Goal: Task Accomplishment & Management: Use online tool/utility

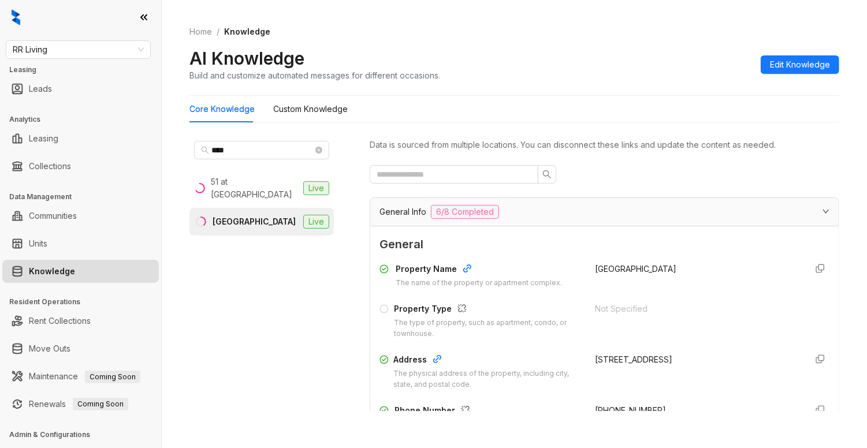
scroll to position [231, 0]
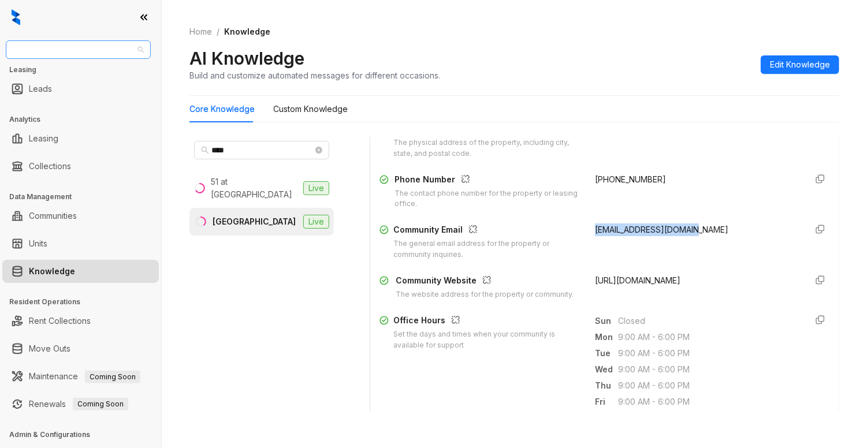
click at [102, 57] on span "RR Living" at bounding box center [78, 49] width 131 height 17
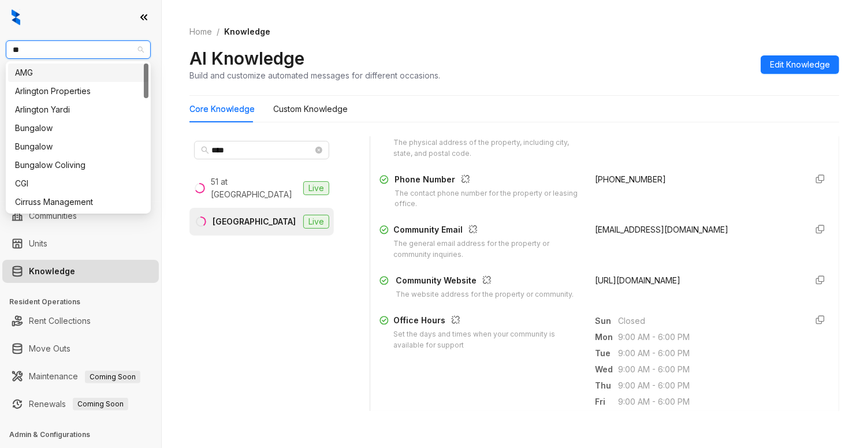
type input "***"
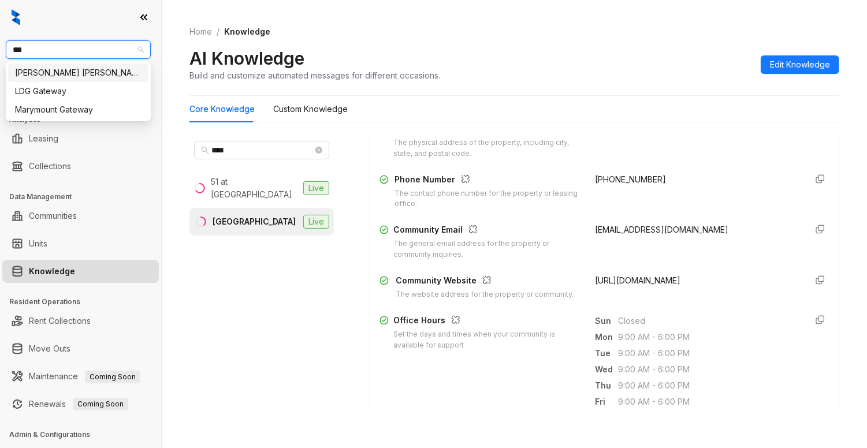
click at [95, 65] on div "[PERSON_NAME] [PERSON_NAME]" at bounding box center [78, 73] width 140 height 18
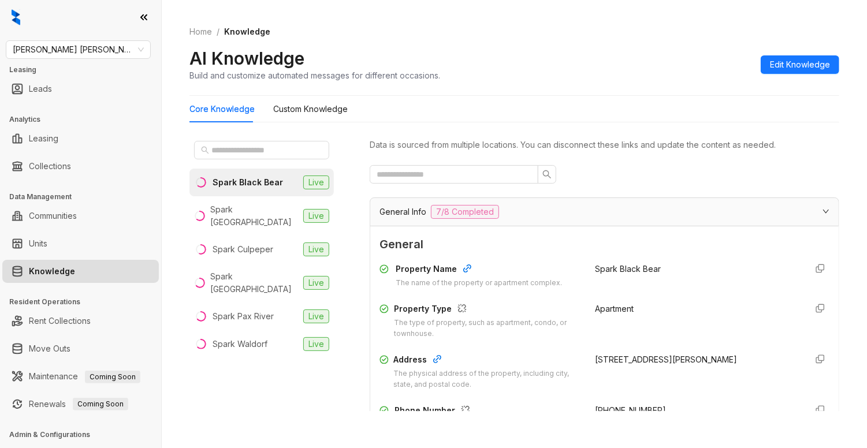
click at [255, 139] on div at bounding box center [262, 150] width 144 height 28
click at [255, 243] on div "Spark Culpeper" at bounding box center [243, 249] width 61 height 13
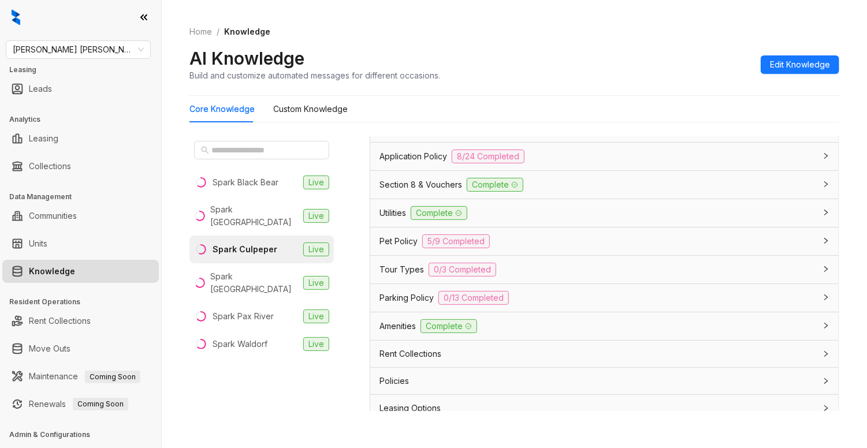
scroll to position [770, 0]
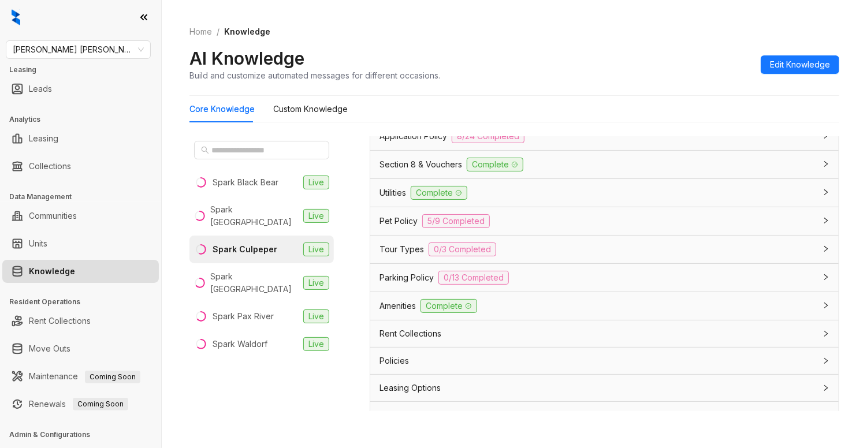
click at [537, 200] on div "Utilities Complete" at bounding box center [598, 193] width 436 height 14
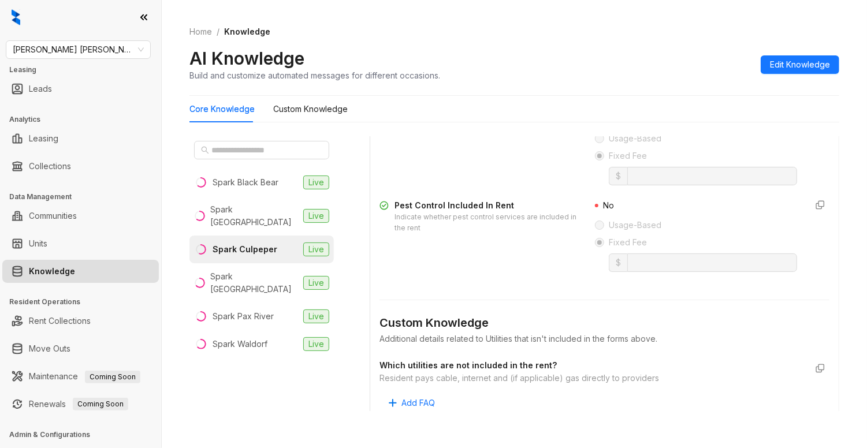
scroll to position [924, 0]
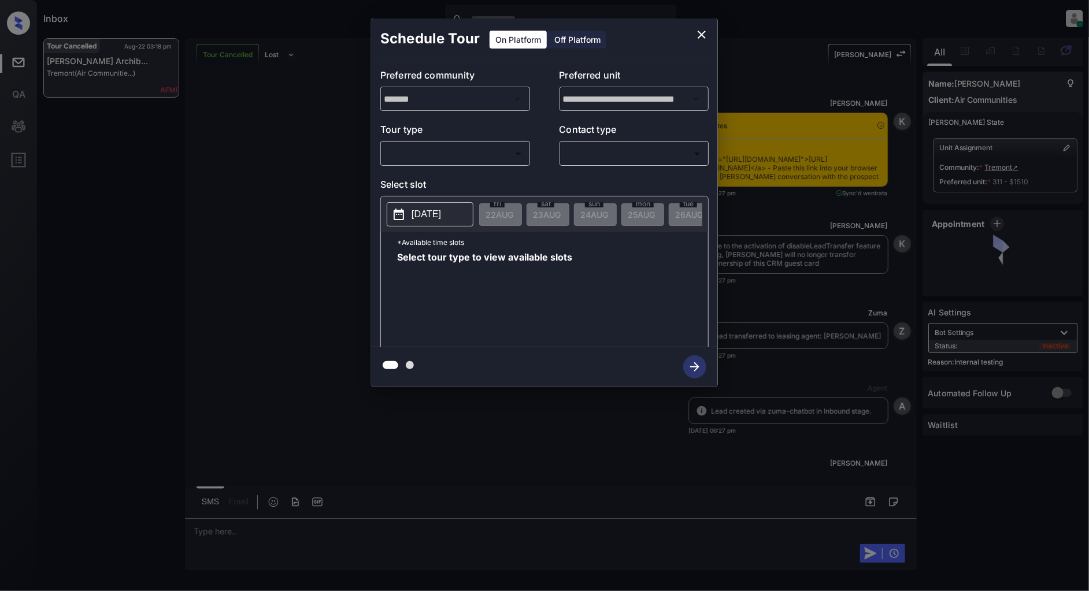
scroll to position [14370, 0]
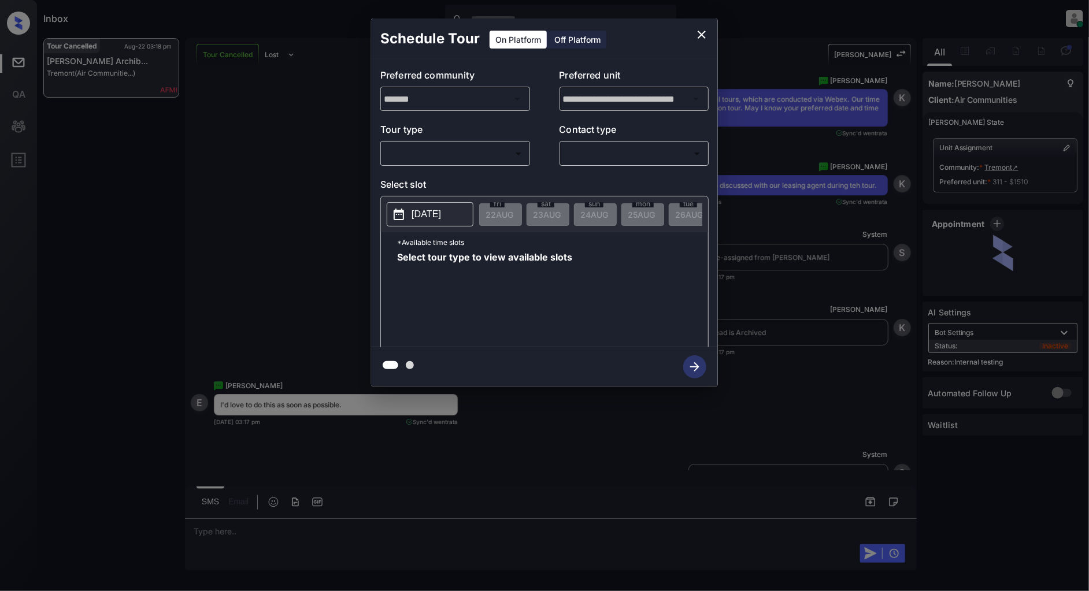
click at [454, 149] on body "Inbox Patrick Deasis Online Set yourself offline Set yourself on break Profile …" at bounding box center [544, 295] width 1089 height 591
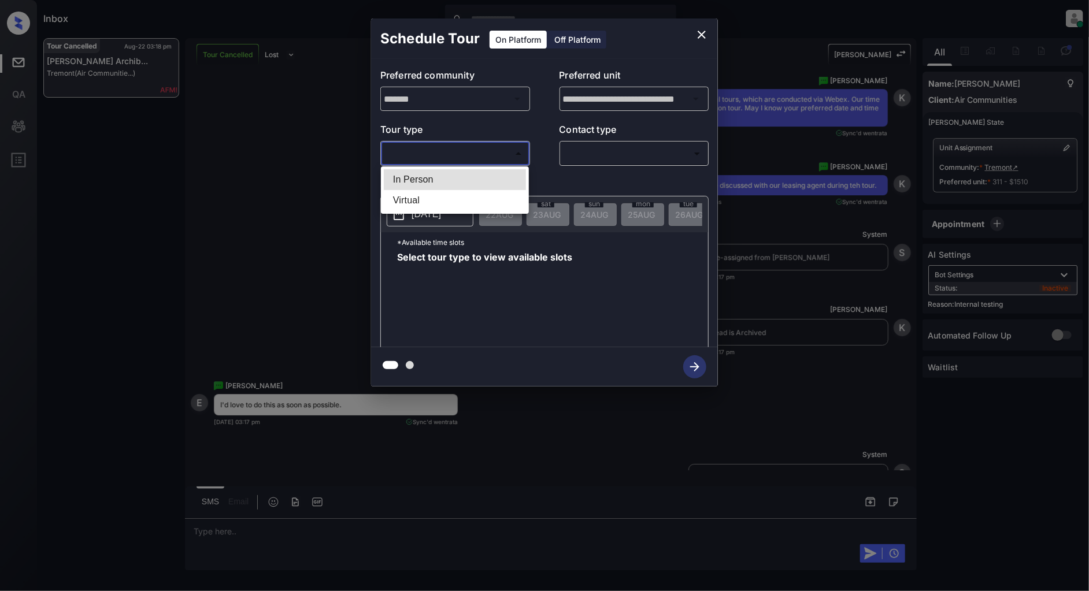
click at [416, 188] on li "In Person" at bounding box center [455, 179] width 142 height 21
type input "********"
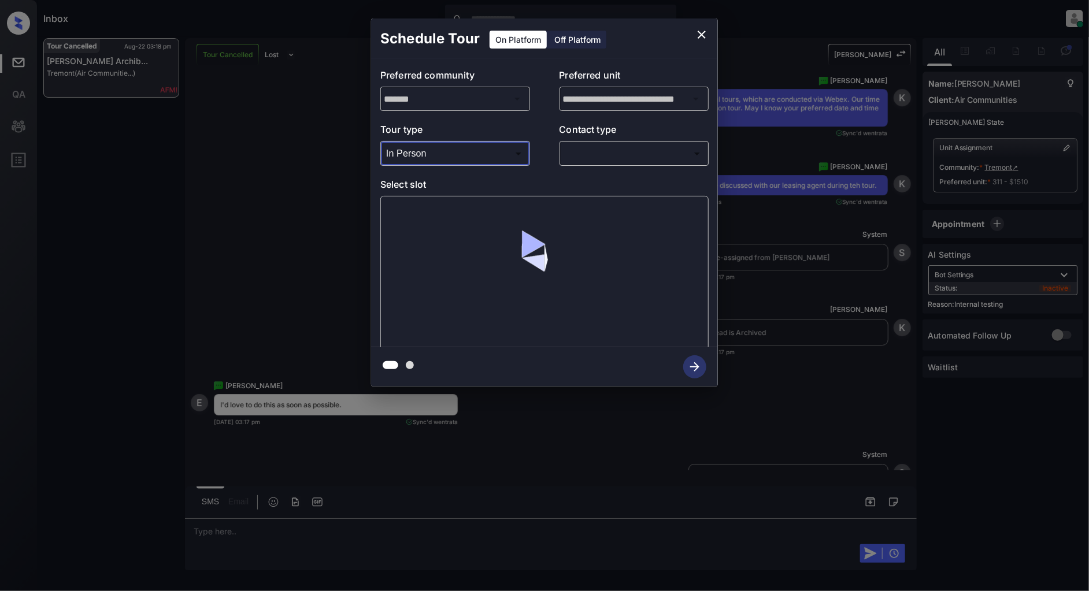
click at [603, 161] on body "Inbox Patrick Deasis Online Set yourself offline Set yourself on break Profile …" at bounding box center [544, 295] width 1089 height 591
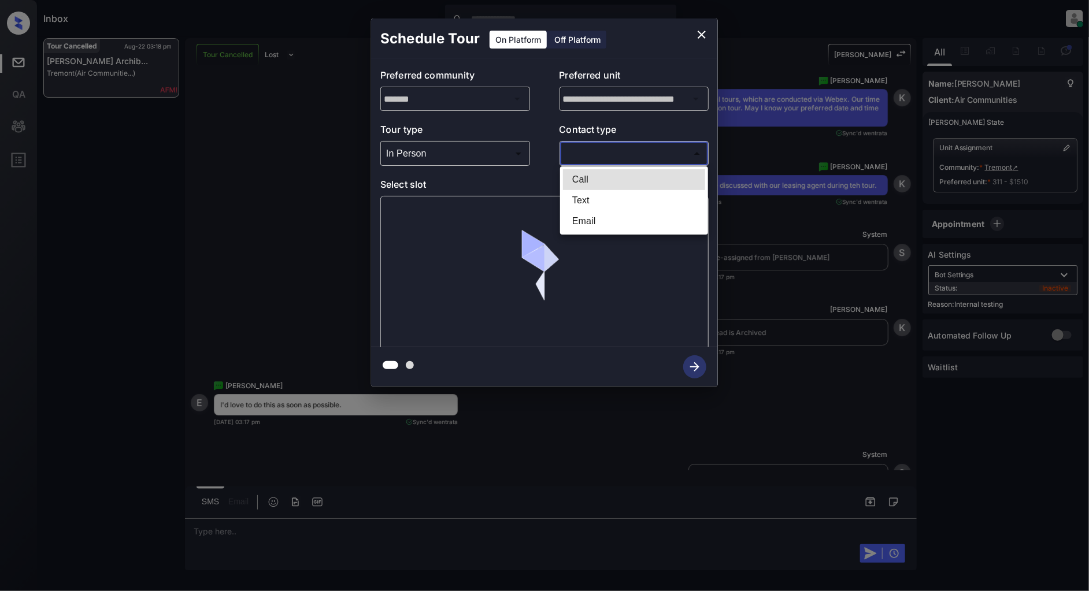
click at [603, 190] on li "Text" at bounding box center [634, 200] width 142 height 21
type input "****"
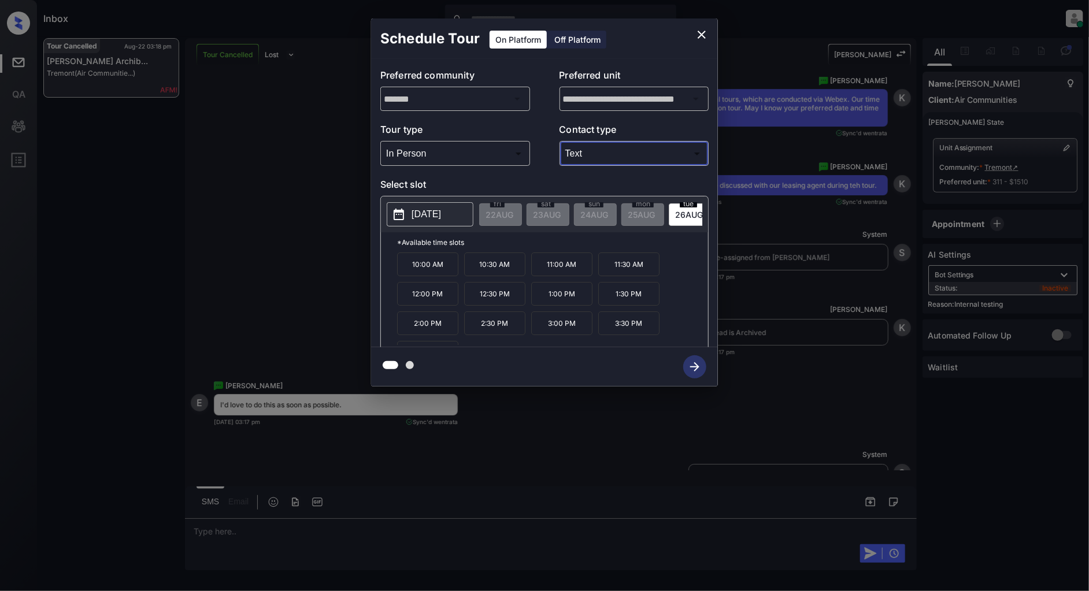
click at [424, 212] on p "[DATE]" at bounding box center [425, 214] width 29 height 14
drag, startPoint x: 443, startPoint y: 273, endPoint x: 410, endPoint y: 273, distance: 32.9
click at [410, 273] on p "10:00 AM" at bounding box center [427, 264] width 61 height 24
copy p "10:00 AM"
drag, startPoint x: 514, startPoint y: 302, endPoint x: 476, endPoint y: 299, distance: 38.9
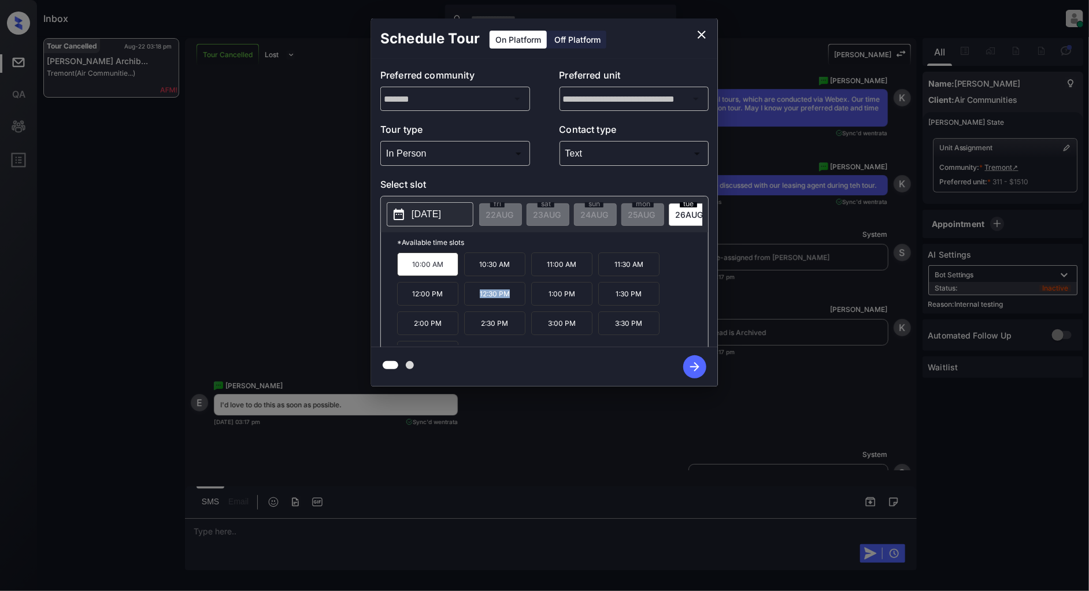
click at [476, 299] on p "12:30 PM" at bounding box center [494, 294] width 61 height 24
copy p "12:30 PM"
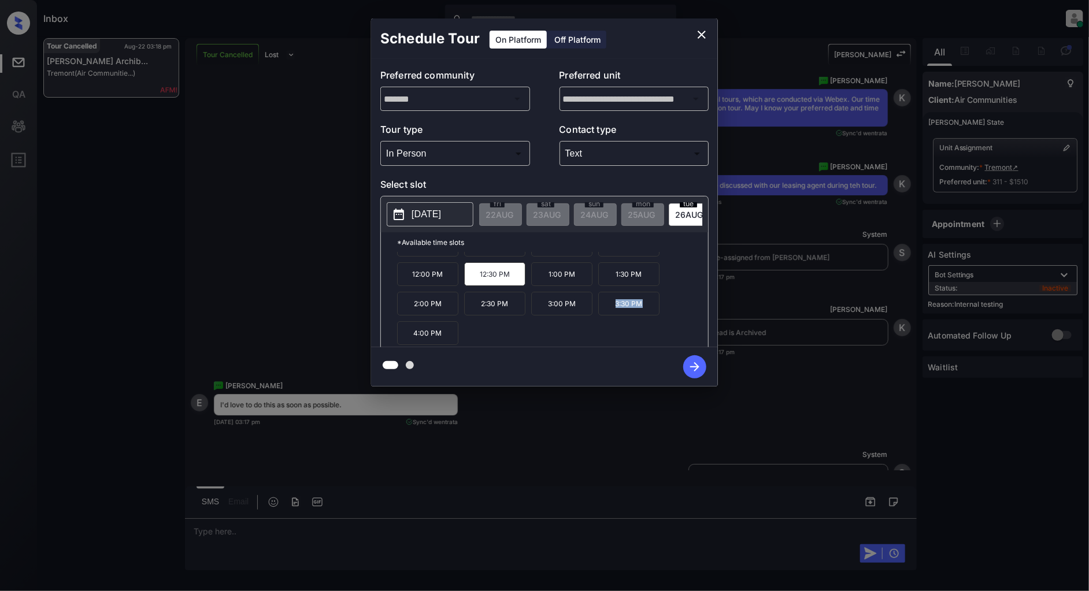
drag, startPoint x: 647, startPoint y: 310, endPoint x: 615, endPoint y: 312, distance: 32.4
click at [615, 312] on p "3:30 PM" at bounding box center [628, 304] width 61 height 24
copy p "3:30 PM"
click at [701, 36] on icon "close" at bounding box center [701, 35] width 14 height 14
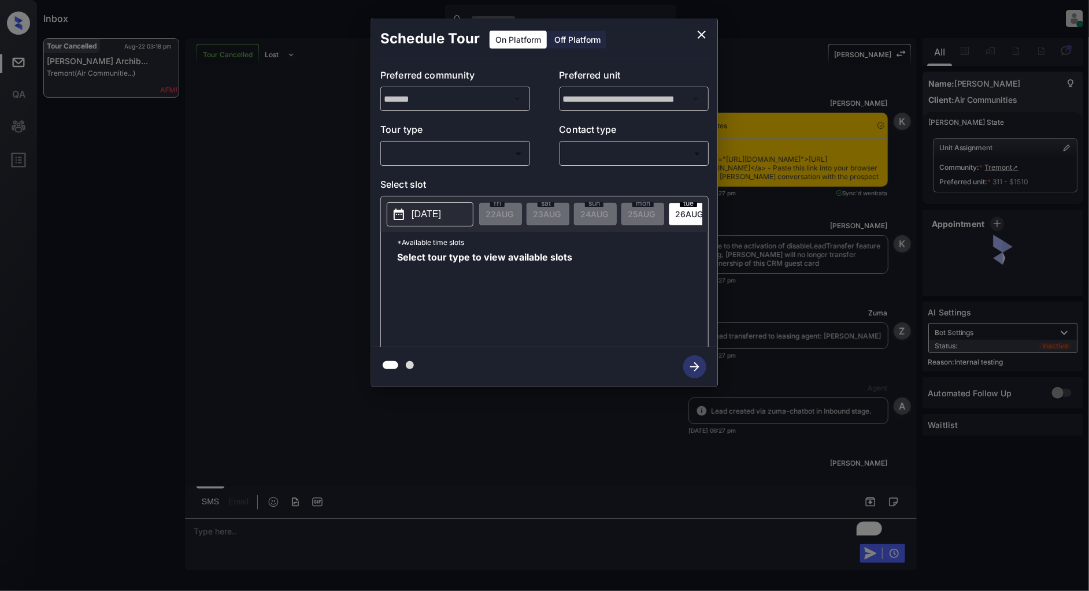
scroll to position [14639, 0]
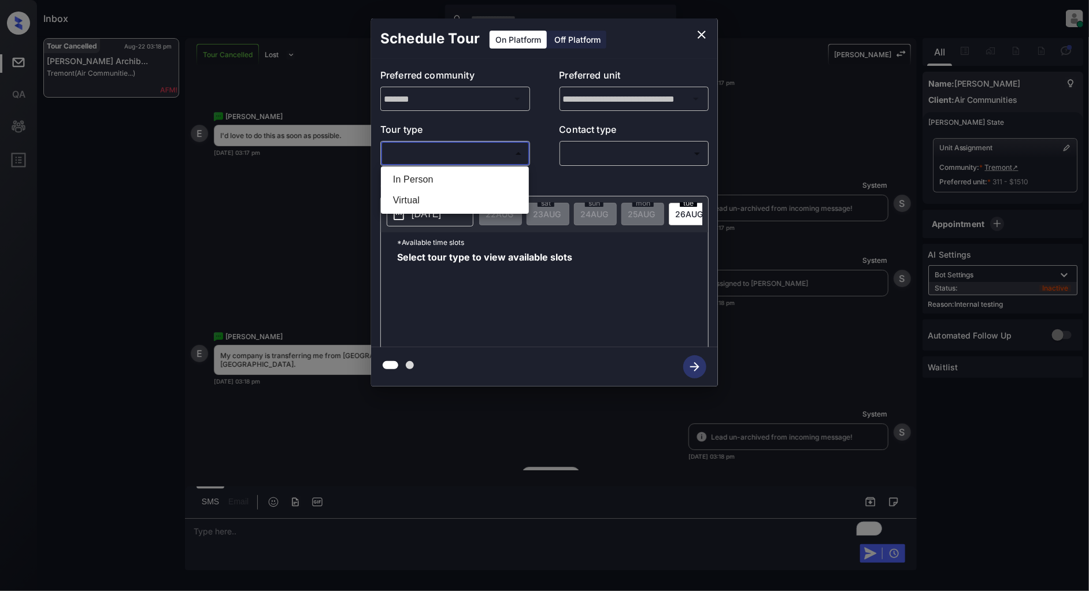
click at [411, 154] on body "Inbox Patrick Deasis Online Set yourself offline Set yourself on break Profile …" at bounding box center [544, 295] width 1089 height 591
click at [430, 180] on li "In Person" at bounding box center [455, 179] width 142 height 21
type input "********"
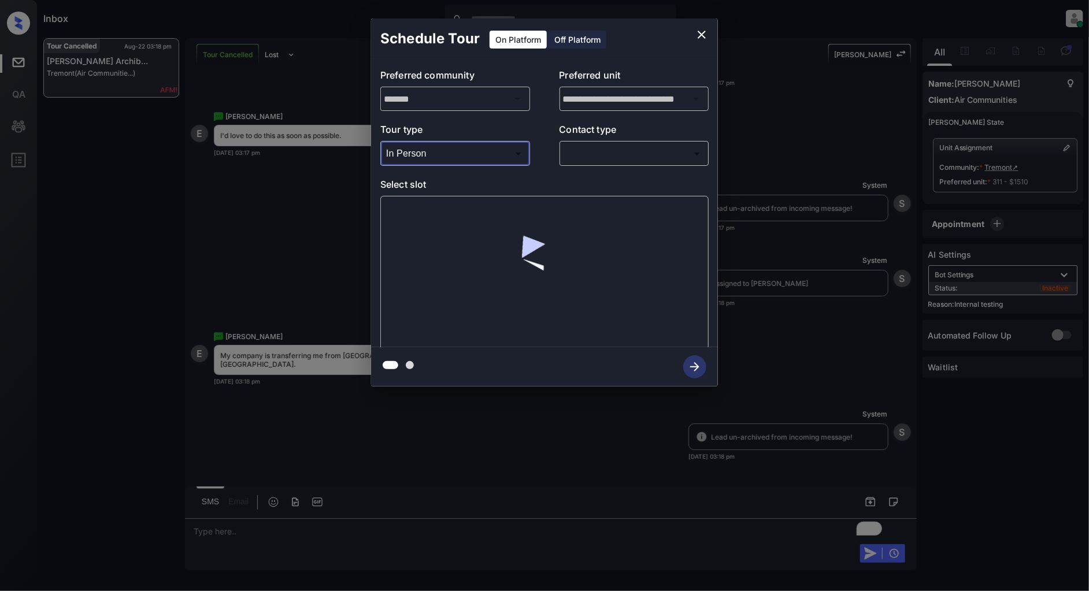
click at [697, 31] on icon "close" at bounding box center [701, 35] width 14 height 14
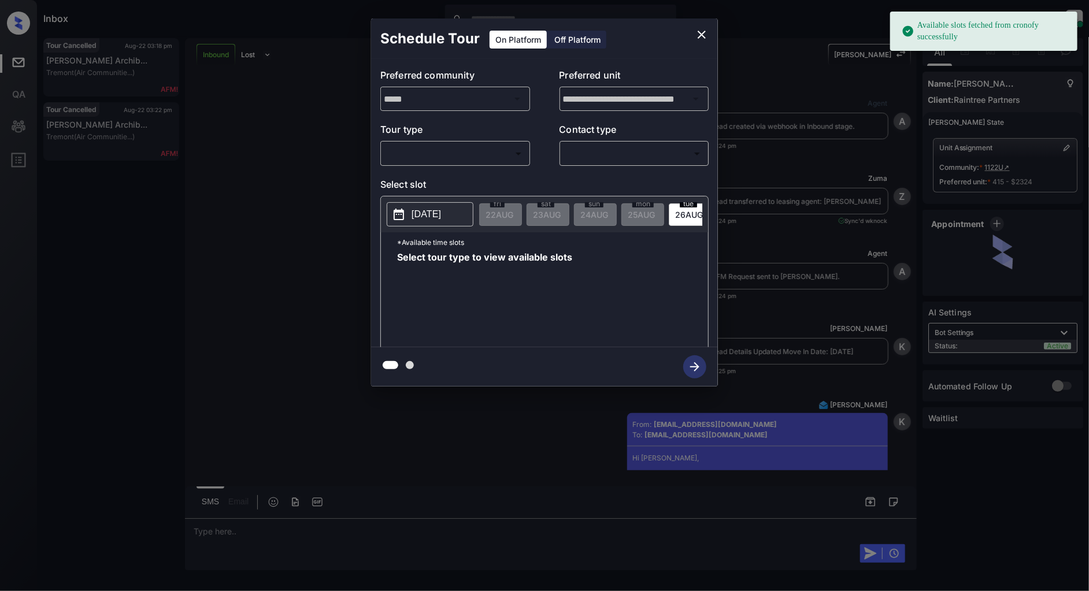
scroll to position [1280, 0]
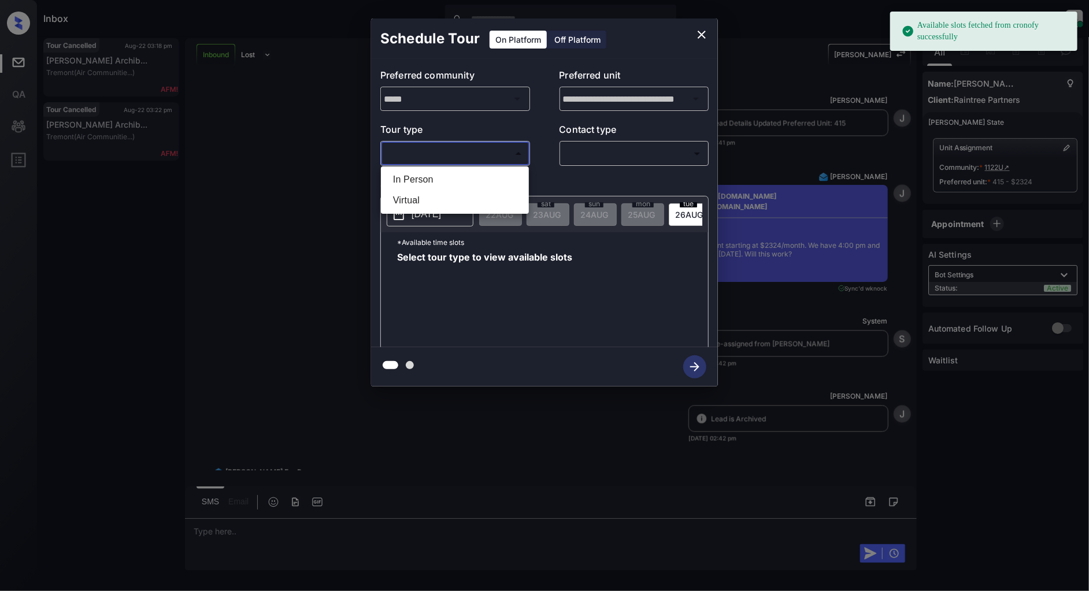
click at [486, 156] on body "Available slots fetched from cronofy successfully Inbox [PERSON_NAME] Online Se…" at bounding box center [544, 295] width 1089 height 591
click at [436, 187] on li "In Person" at bounding box center [455, 179] width 142 height 21
type input "********"
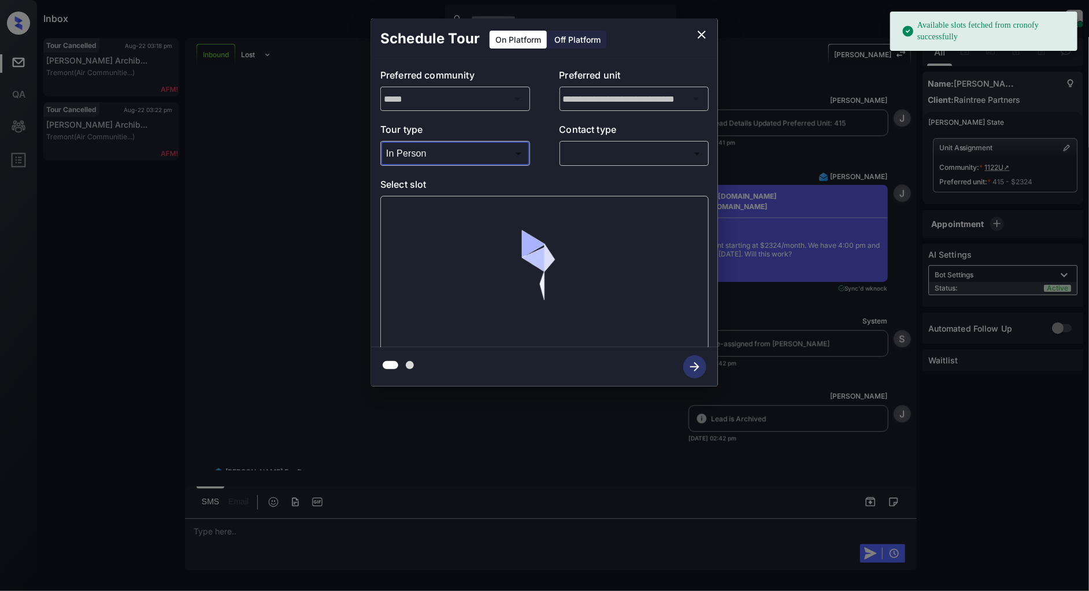
click at [622, 159] on body "Available slots fetched from cronofy successfully Inbox [PERSON_NAME] Online Se…" at bounding box center [544, 295] width 1089 height 591
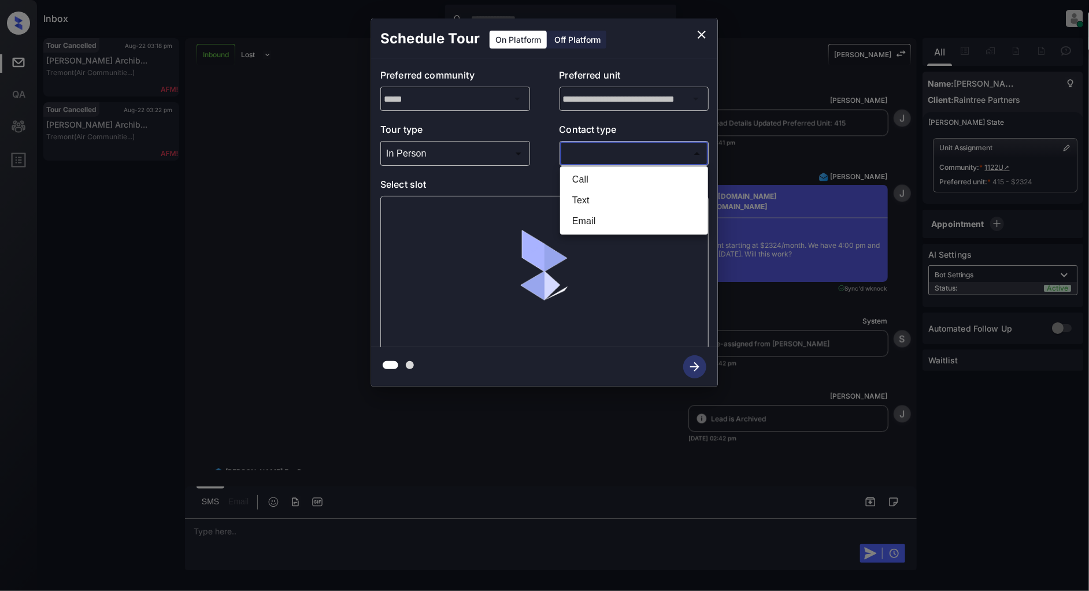
click at [611, 206] on li "Text" at bounding box center [634, 200] width 142 height 21
type input "****"
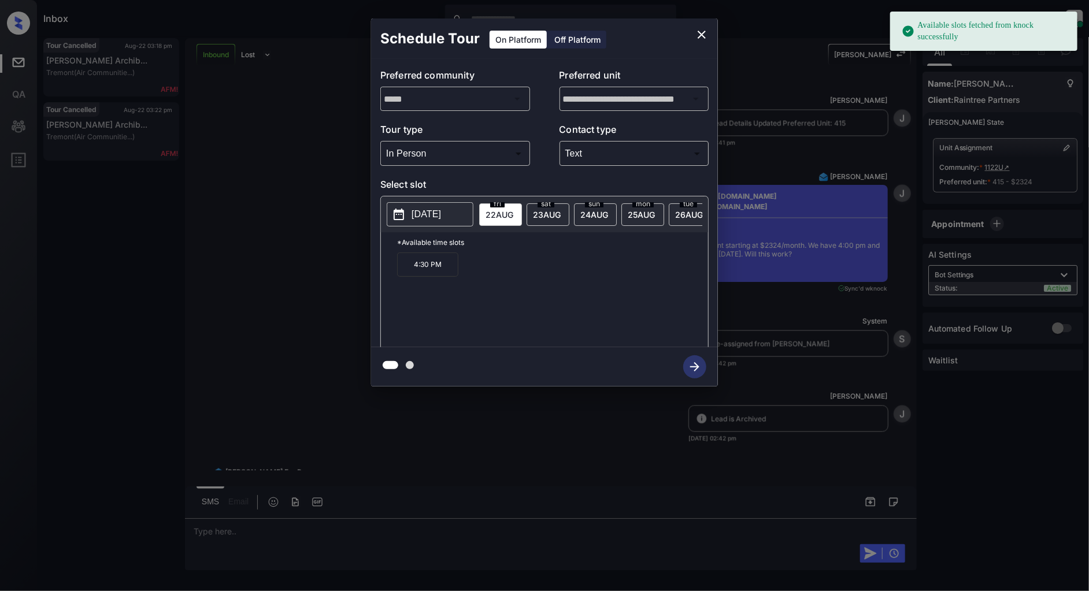
click at [440, 273] on p "4:30 PM" at bounding box center [427, 264] width 61 height 24
click at [686, 370] on icon "button" at bounding box center [694, 366] width 23 height 23
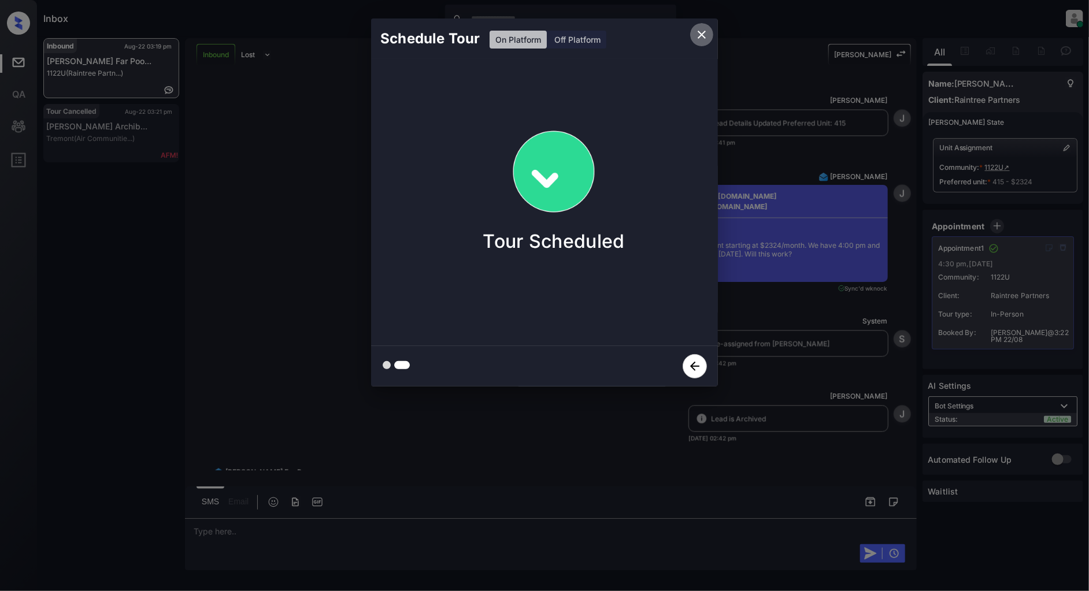
click at [696, 38] on icon "close" at bounding box center [701, 35] width 14 height 14
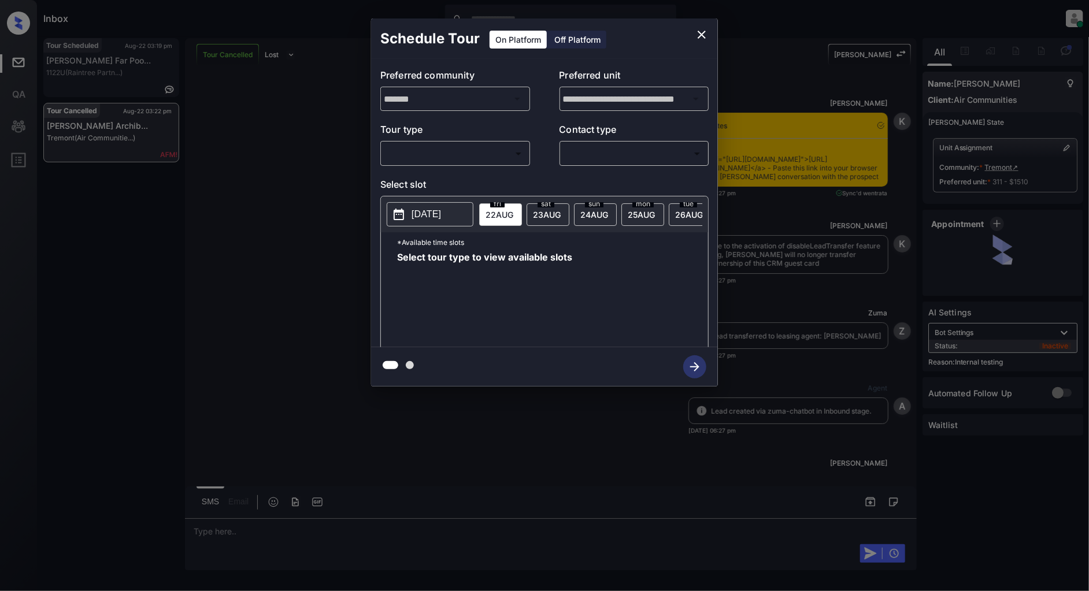
scroll to position [14690, 0]
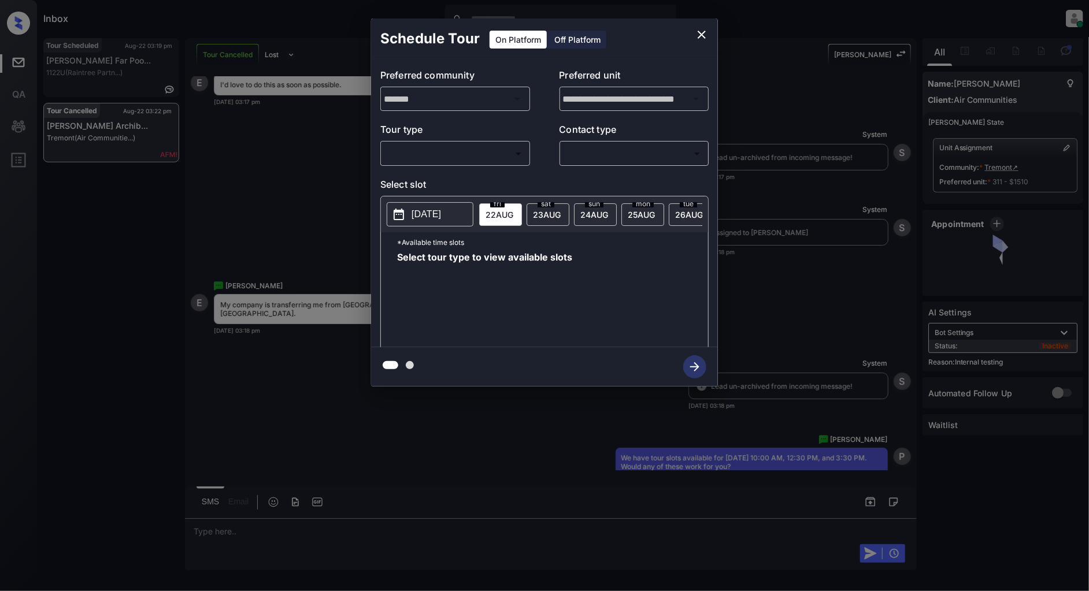
click at [485, 158] on body "Inbox Patrick Deasis Online Set yourself offline Set yourself on break Profile …" at bounding box center [544, 295] width 1089 height 591
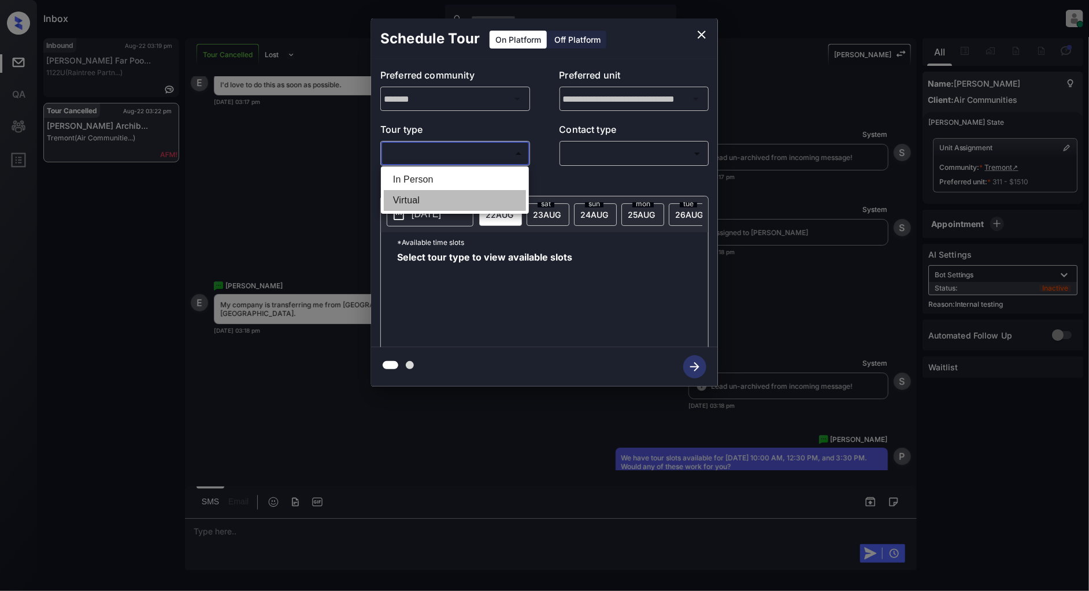
click at [425, 203] on li "Virtual" at bounding box center [455, 200] width 142 height 21
type input "*******"
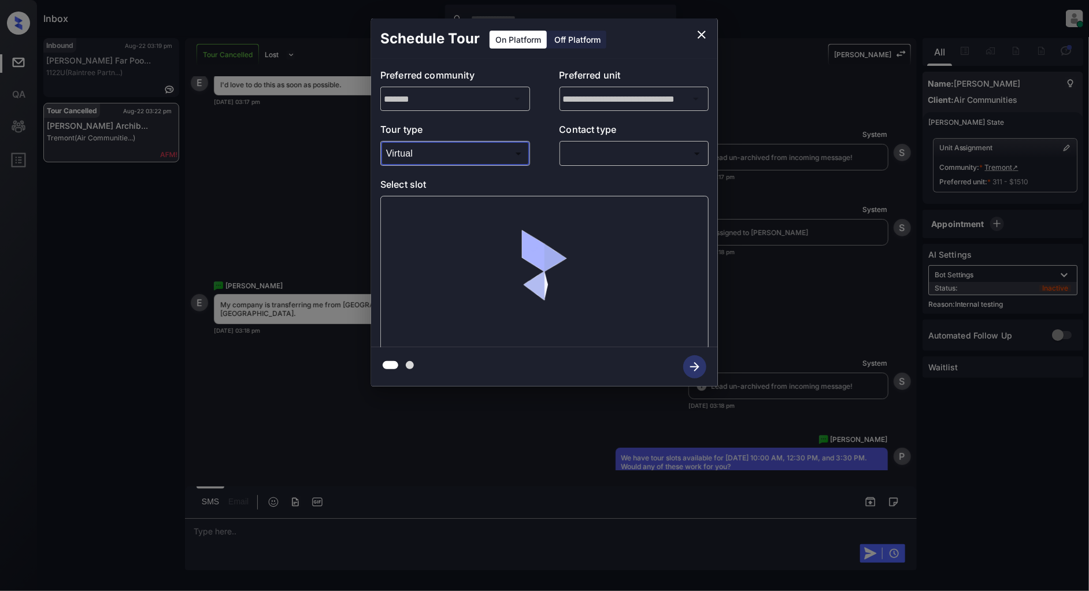
click at [636, 149] on body "Inbox Patrick Deasis Online Set yourself offline Set yourself on break Profile …" at bounding box center [544, 295] width 1089 height 591
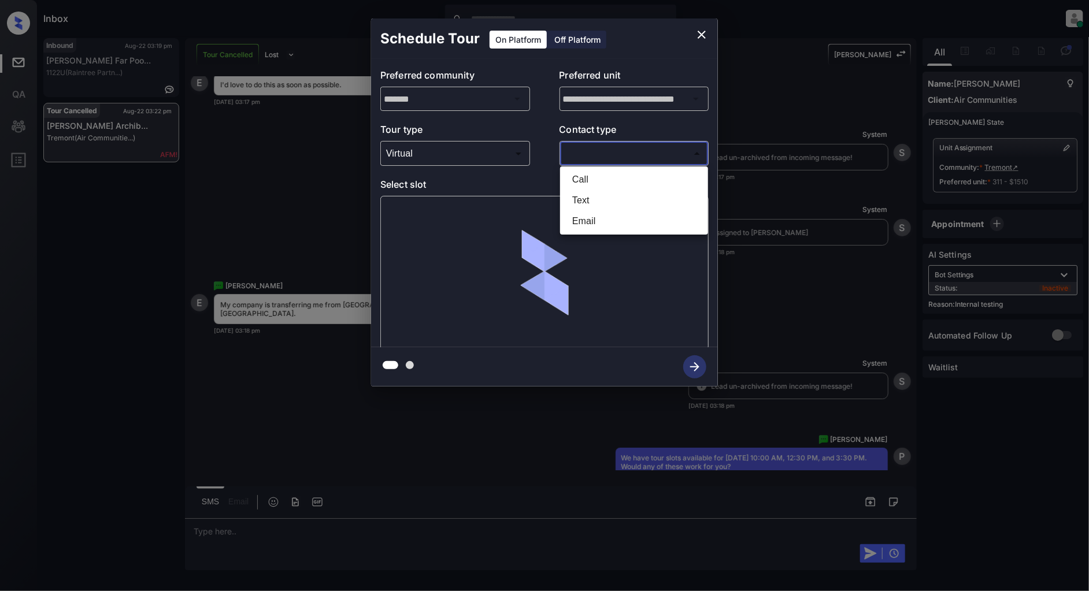
click at [596, 203] on li "Text" at bounding box center [634, 200] width 142 height 21
type input "****"
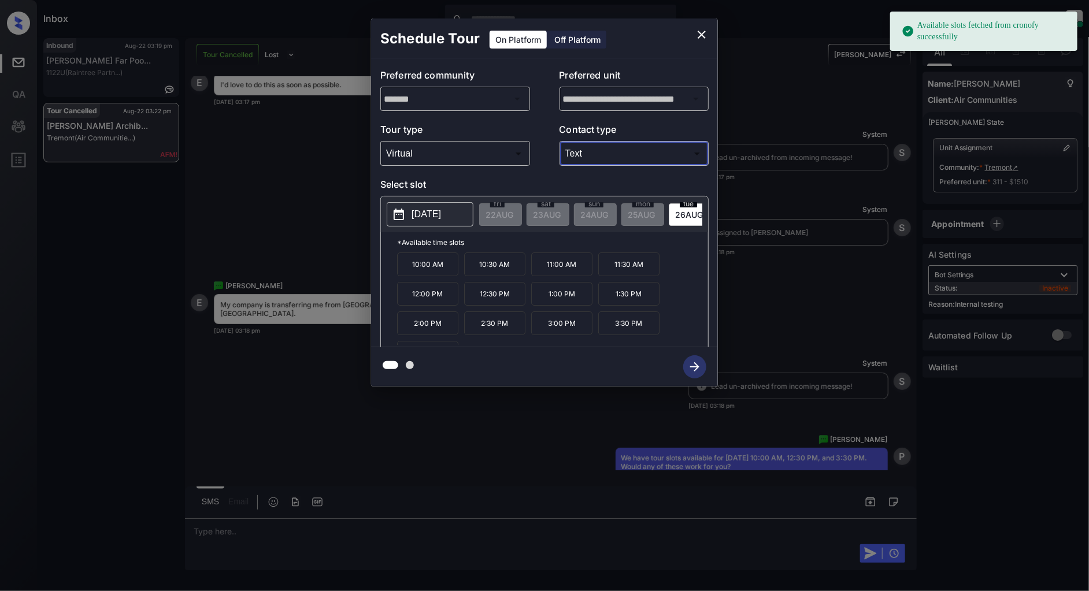
click at [622, 334] on p "3:30 PM" at bounding box center [628, 323] width 61 height 24
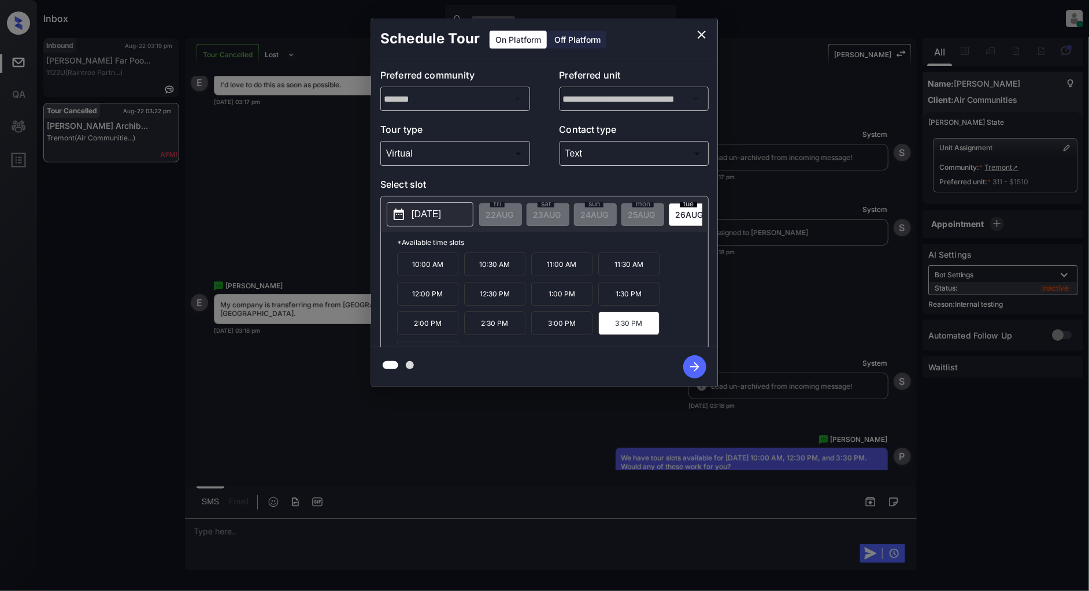
click at [697, 367] on icon "button" at bounding box center [694, 366] width 9 height 9
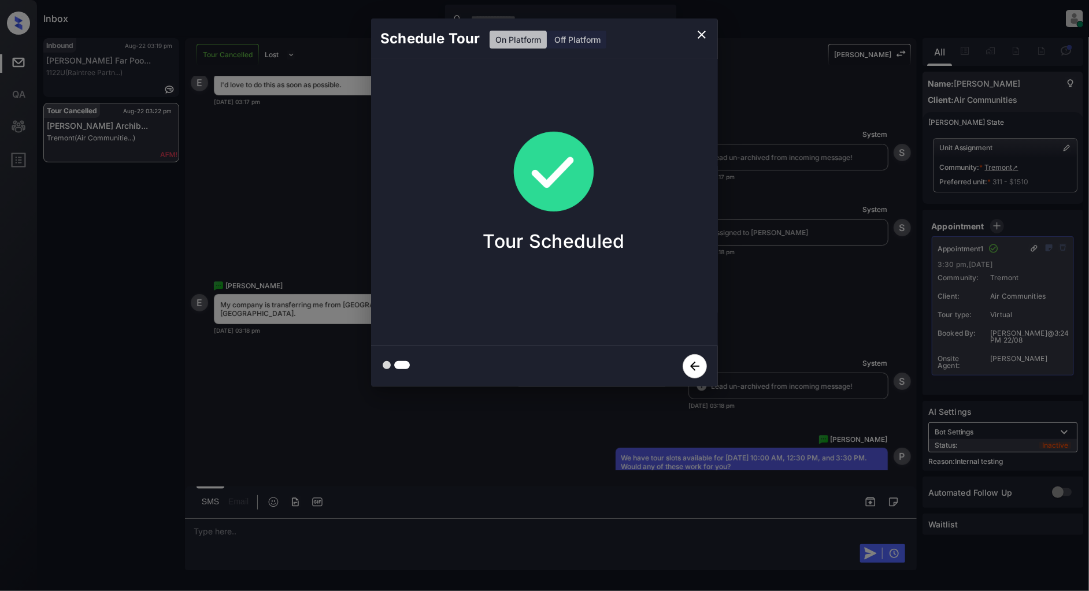
click at [699, 35] on icon "close" at bounding box center [701, 35] width 14 height 14
